Goal: Transaction & Acquisition: Purchase product/service

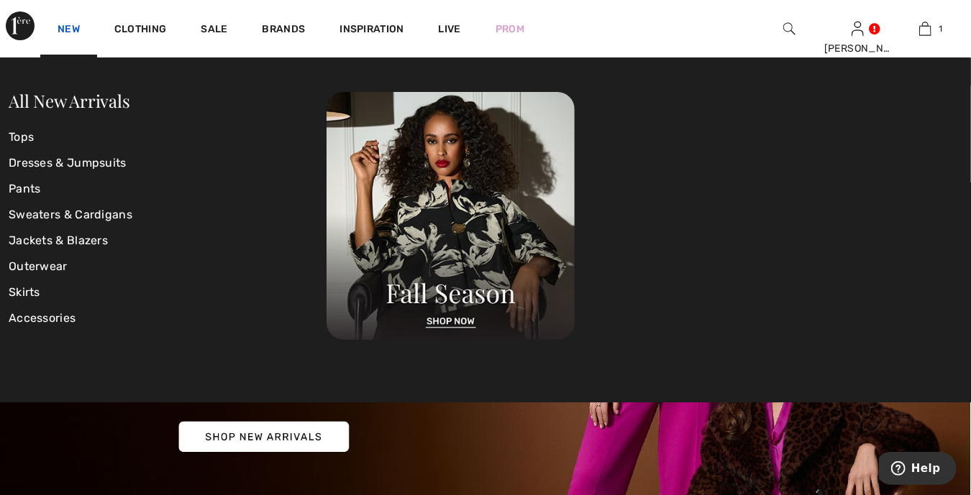
click at [72, 33] on link "New" at bounding box center [69, 30] width 22 height 15
